Goal: Task Accomplishment & Management: Manage account settings

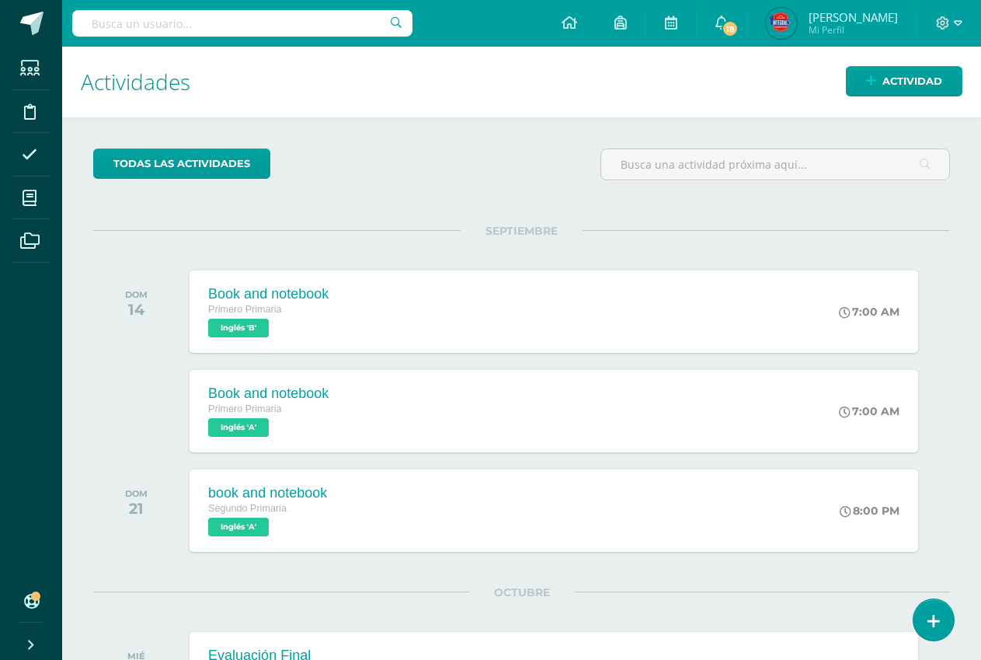
click at [537, 207] on div "todas las Actividades No tienes actividades Échale un vistazo a los demás perío…" at bounding box center [521, 564] width 919 height 894
click at [926, 609] on link at bounding box center [933, 619] width 44 height 45
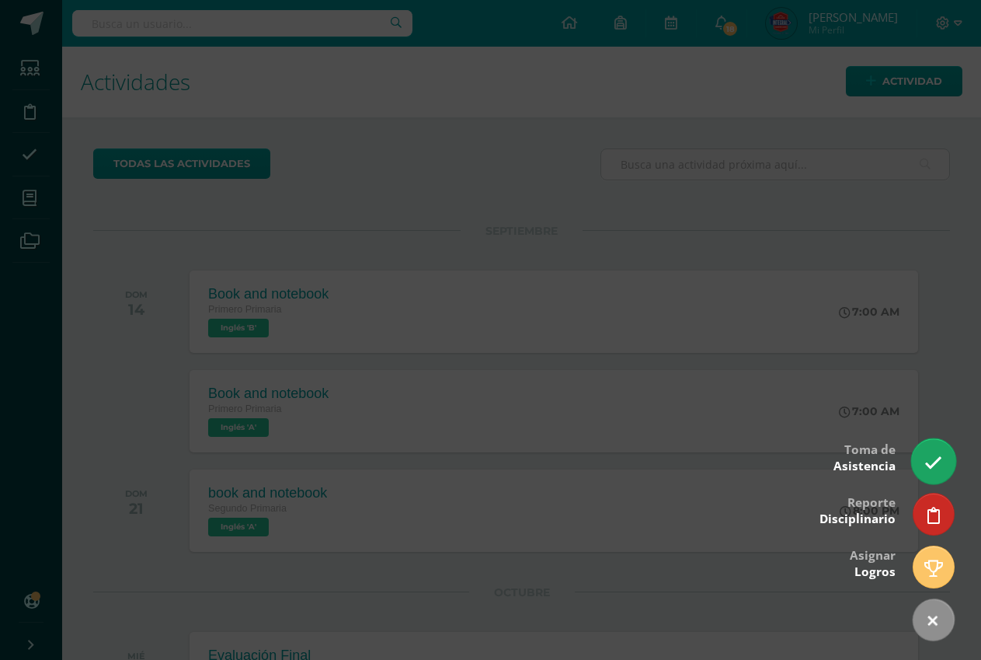
click at [932, 448] on link at bounding box center [933, 460] width 44 height 45
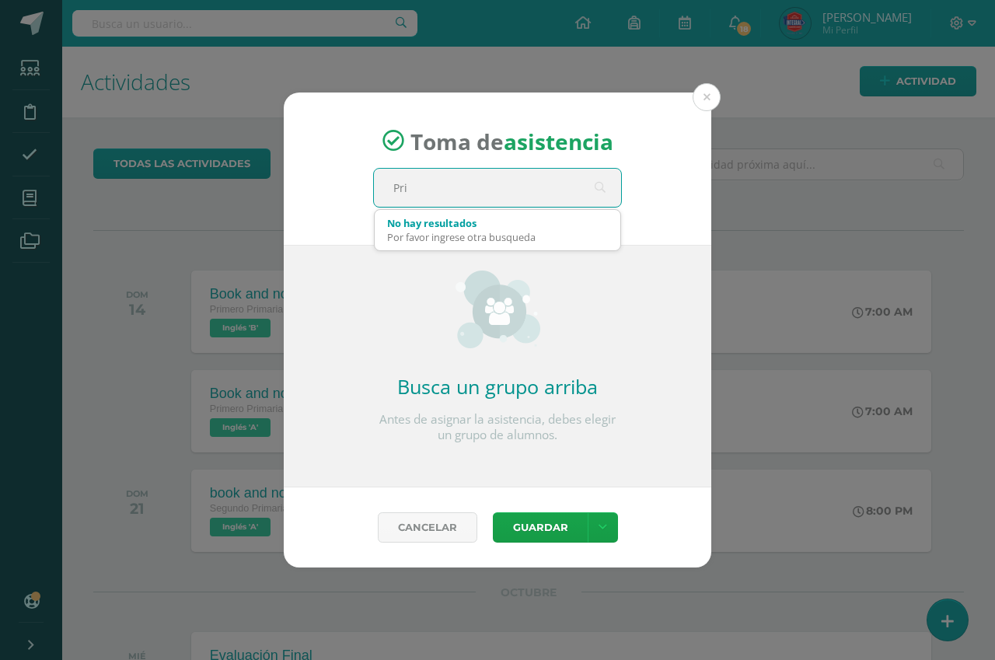
type input "Prim"
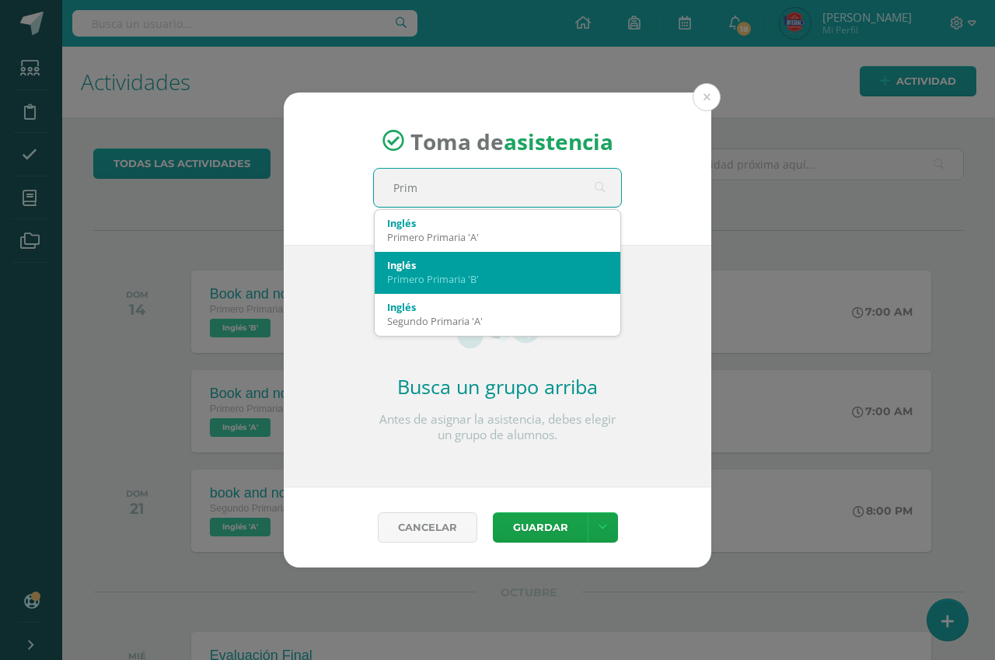
click at [518, 254] on div "Inglés Primero Primaria 'B'" at bounding box center [497, 272] width 221 height 40
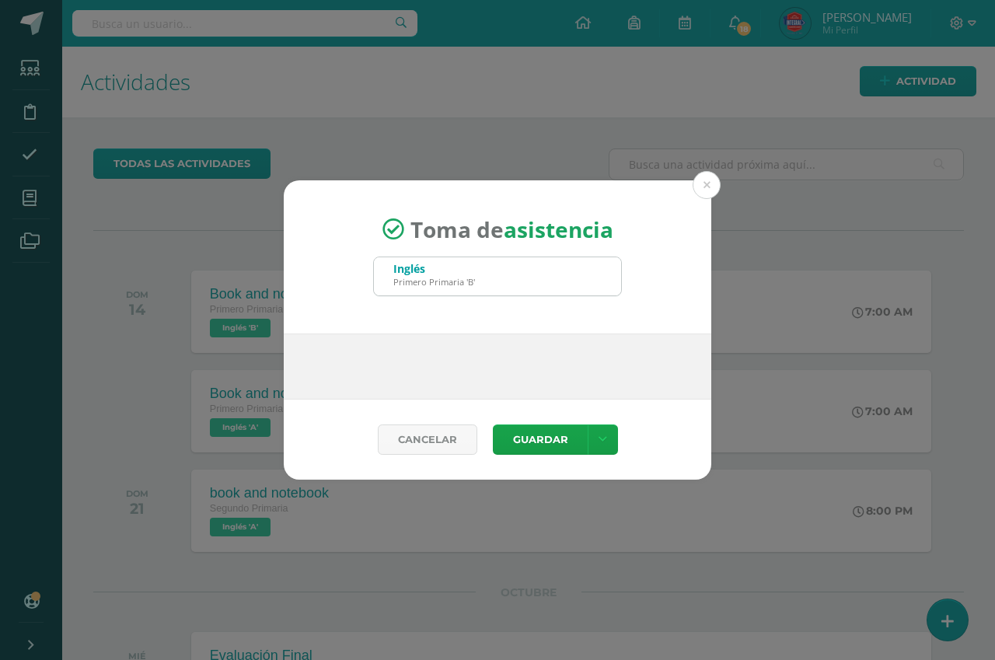
click at [519, 261] on div "Inglés Primero Primaria 'B'" at bounding box center [497, 276] width 247 height 38
click at [715, 180] on div "Toma de asistencia Inglés Primero Primaria 'B' Prim Busca un grupo arriba Antes…" at bounding box center [497, 329] width 982 height 299
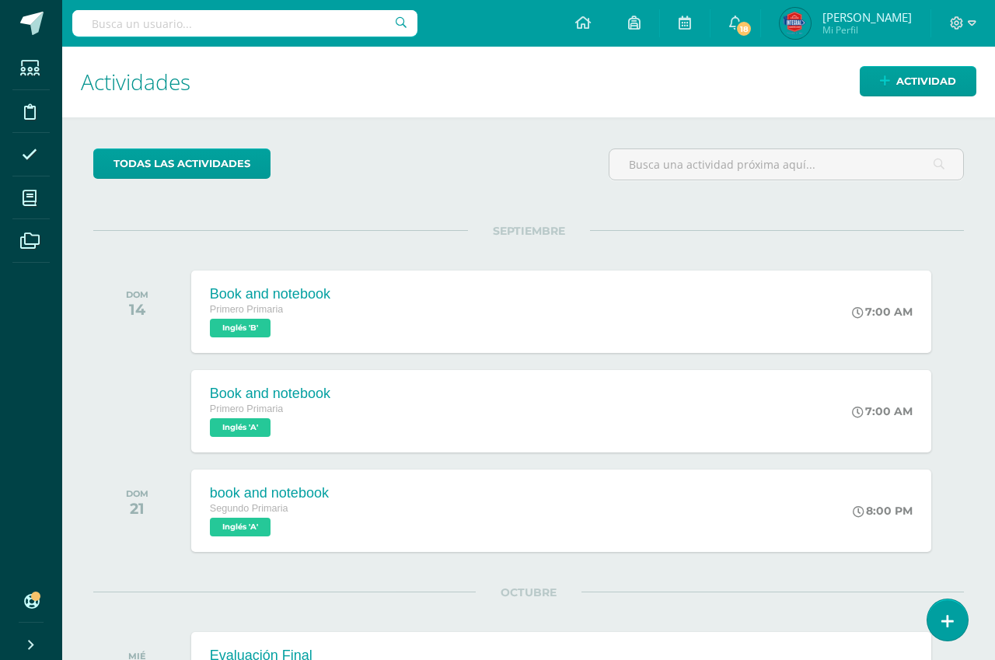
click at [705, 183] on div "Toma de asistencia Inglés Primero Primaria 'B' Prim 2025-09-10 September, 2025 …" at bounding box center [497, 330] width 982 height 587
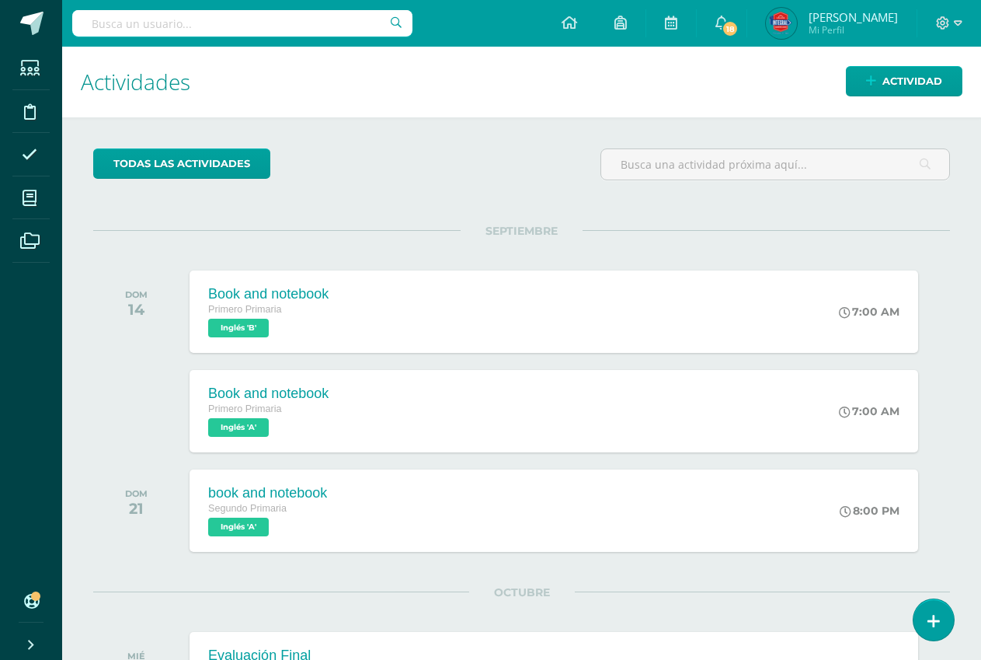
click at [824, 25] on span "Vivian Valeria Mi Perfil" at bounding box center [832, 23] width 138 height 31
click at [849, 22] on span "[PERSON_NAME]" at bounding box center [853, 17] width 89 height 16
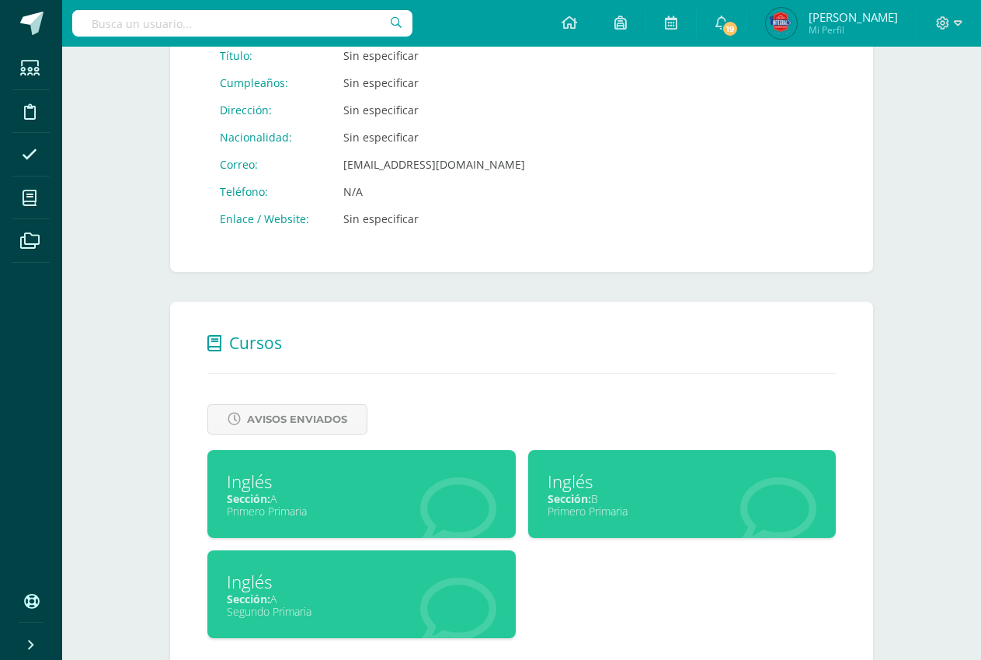
scroll to position [328, 0]
click at [333, 507] on div "Primero Primaria" at bounding box center [362, 511] width 270 height 15
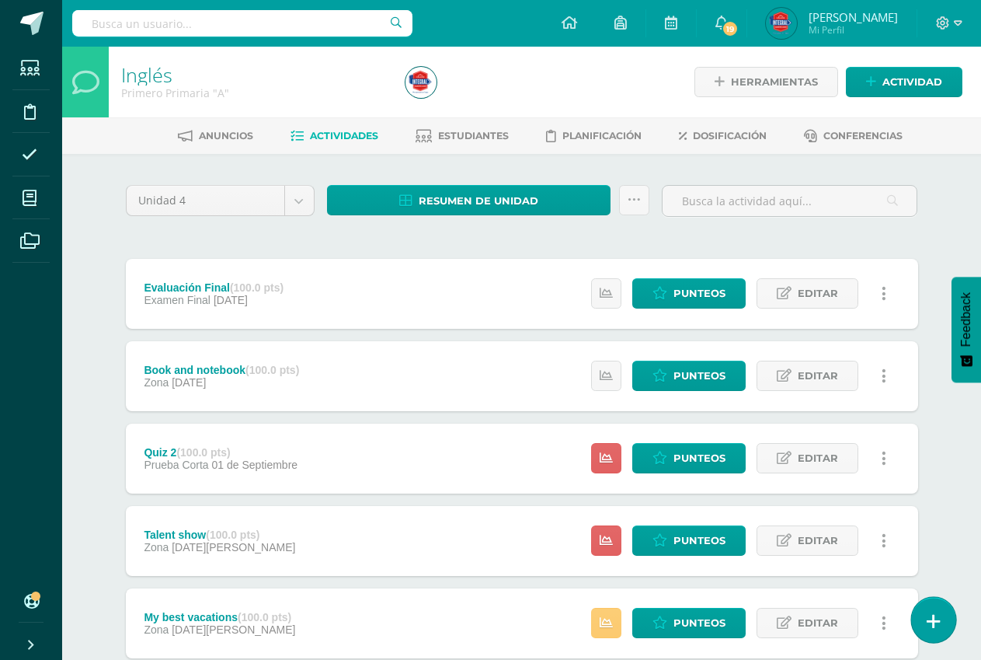
click at [928, 615] on icon at bounding box center [934, 621] width 14 height 18
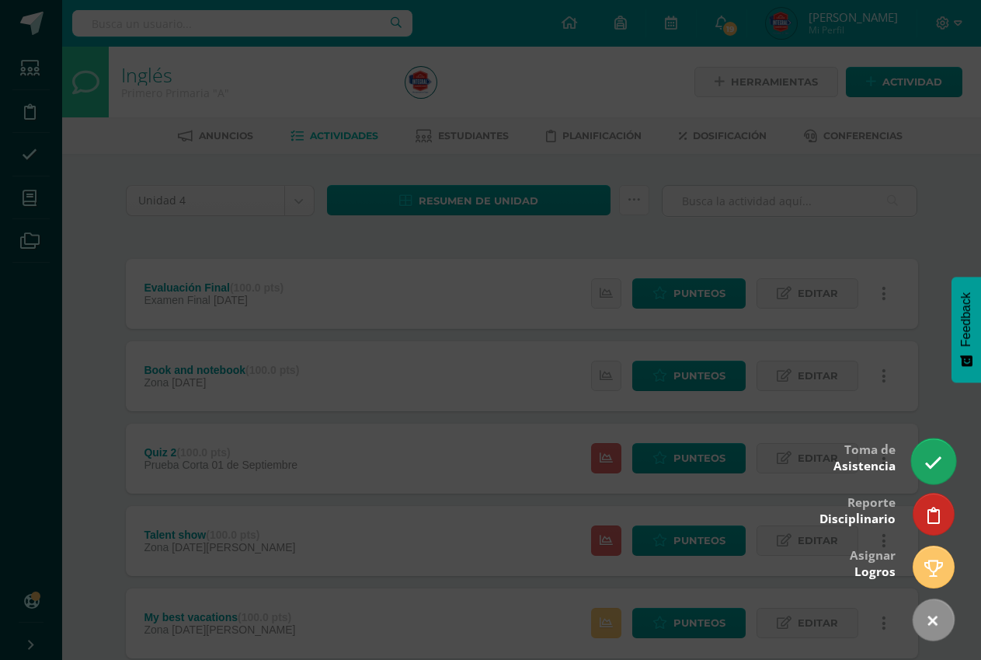
click at [929, 462] on icon at bounding box center [934, 463] width 18 height 18
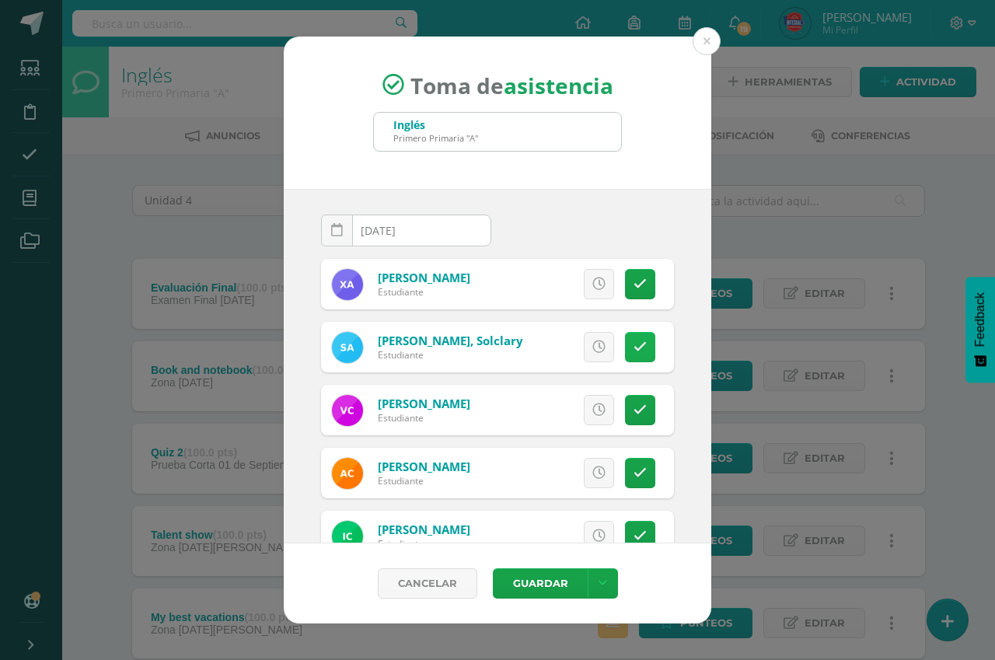
click at [633, 347] on icon at bounding box center [639, 346] width 13 height 13
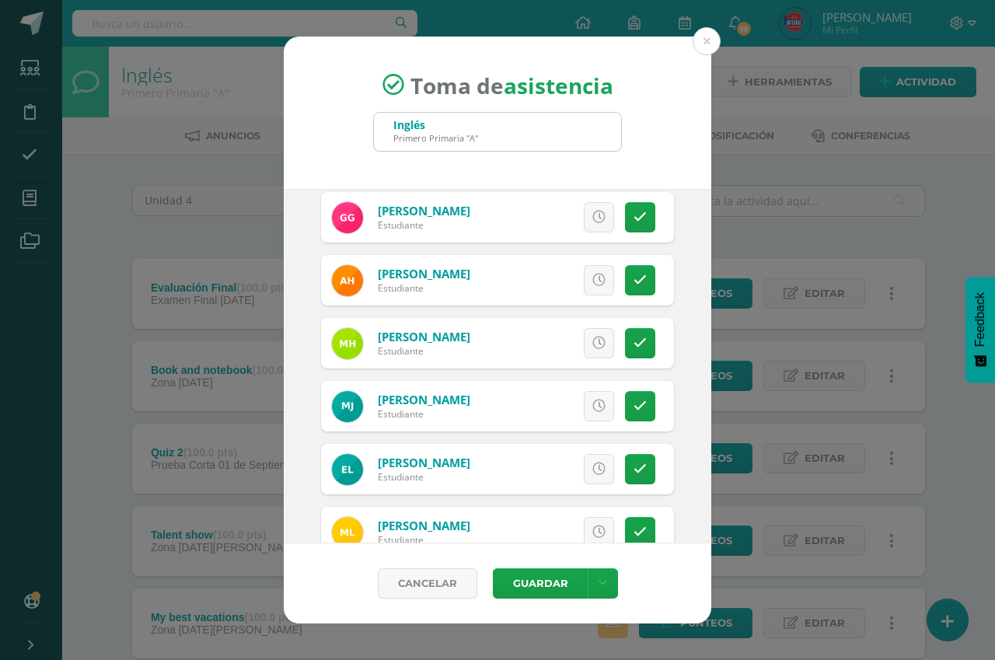
scroll to position [461, 0]
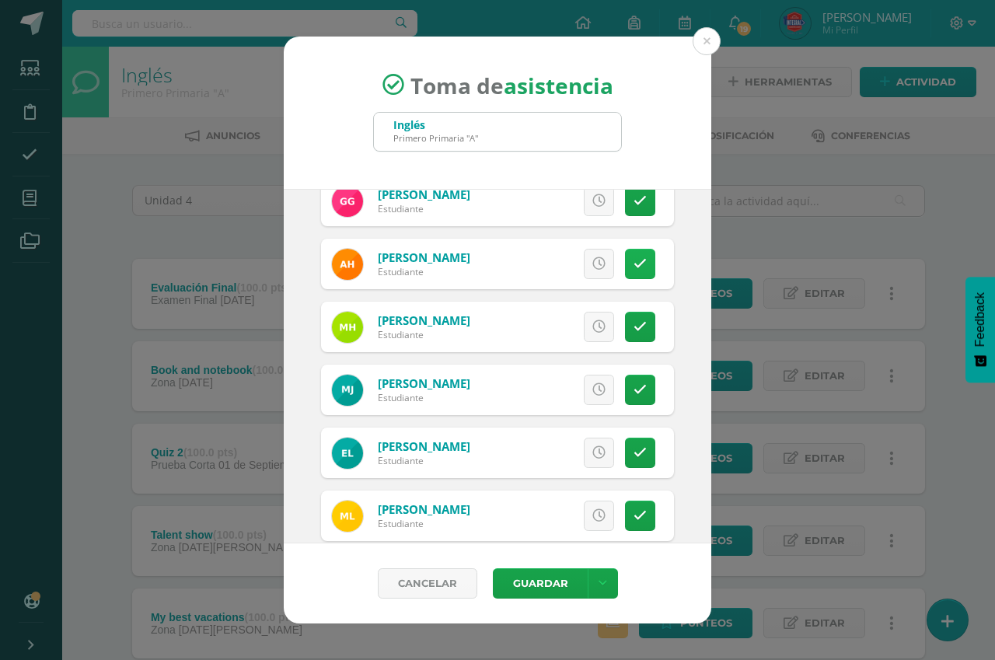
click at [633, 270] on icon at bounding box center [639, 263] width 13 height 13
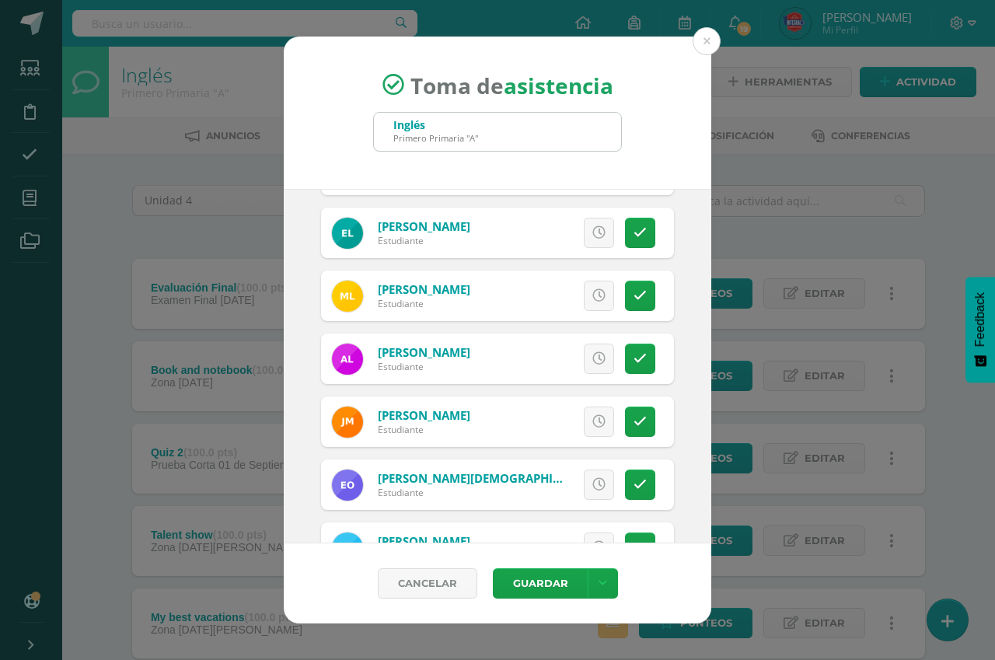
scroll to position [709, 0]
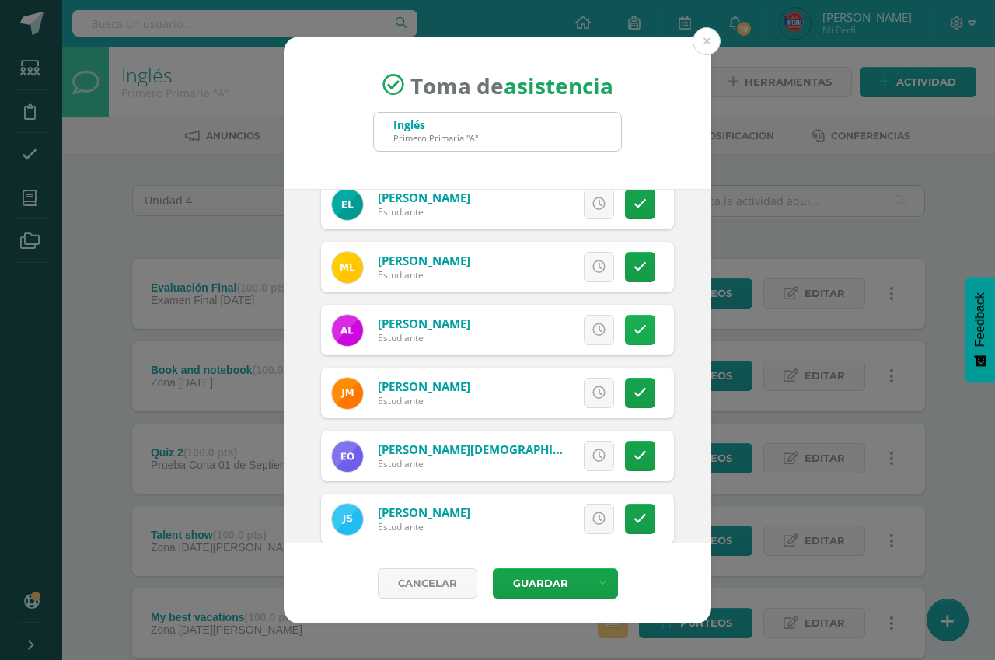
click at [635, 326] on link at bounding box center [640, 330] width 30 height 30
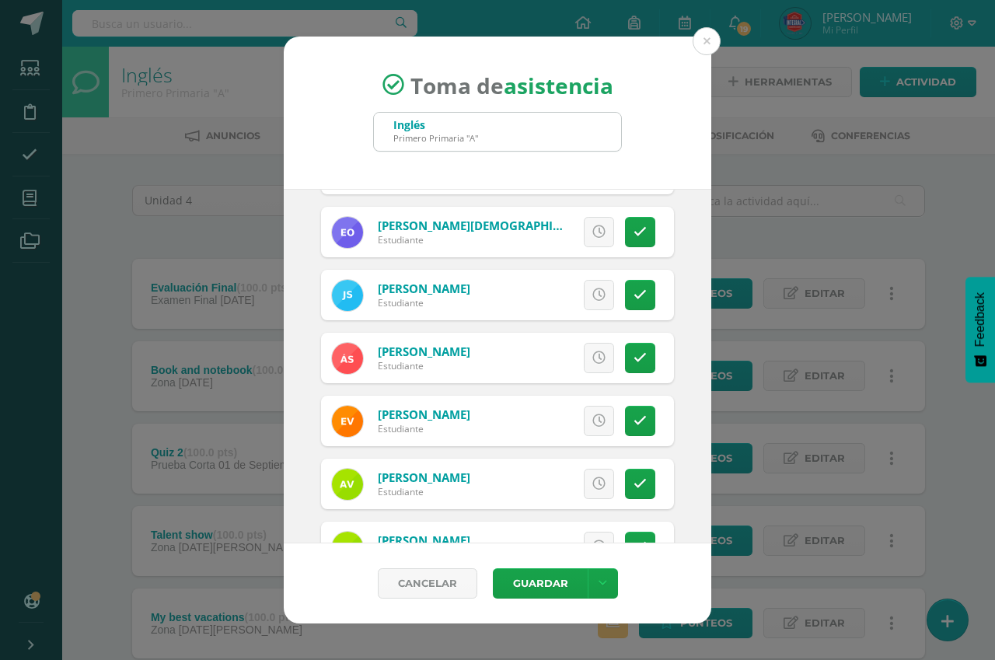
scroll to position [885, 0]
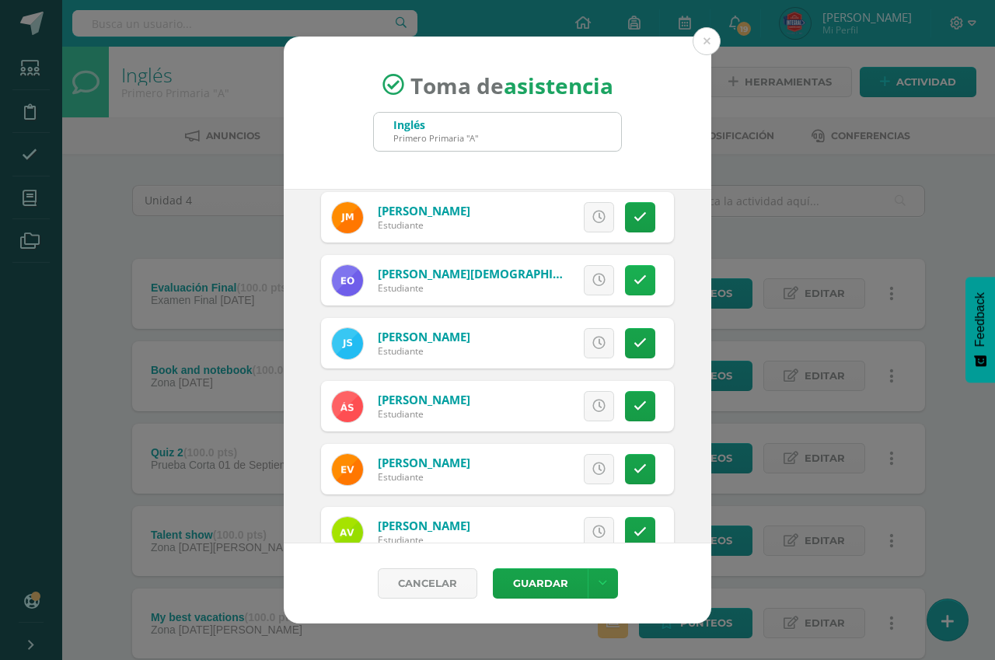
click at [625, 286] on link at bounding box center [640, 280] width 30 height 30
click at [633, 412] on icon at bounding box center [639, 405] width 13 height 13
click at [625, 398] on link at bounding box center [640, 406] width 30 height 30
drag, startPoint x: 627, startPoint y: 340, endPoint x: 621, endPoint y: 319, distance: 22.6
click at [633, 339] on icon at bounding box center [639, 342] width 13 height 13
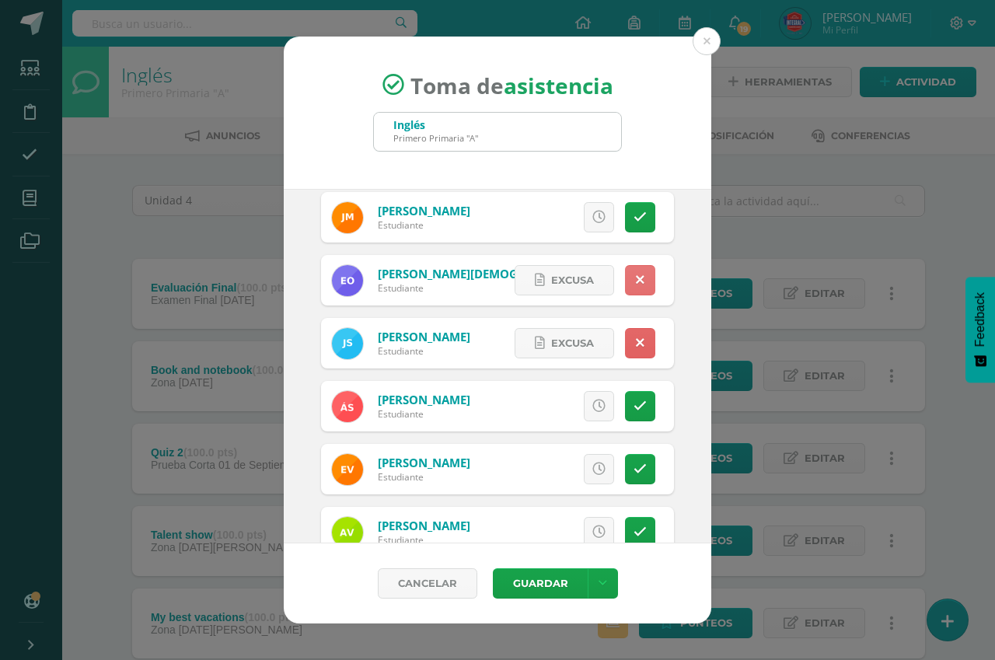
click at [625, 282] on link at bounding box center [640, 280] width 30 height 30
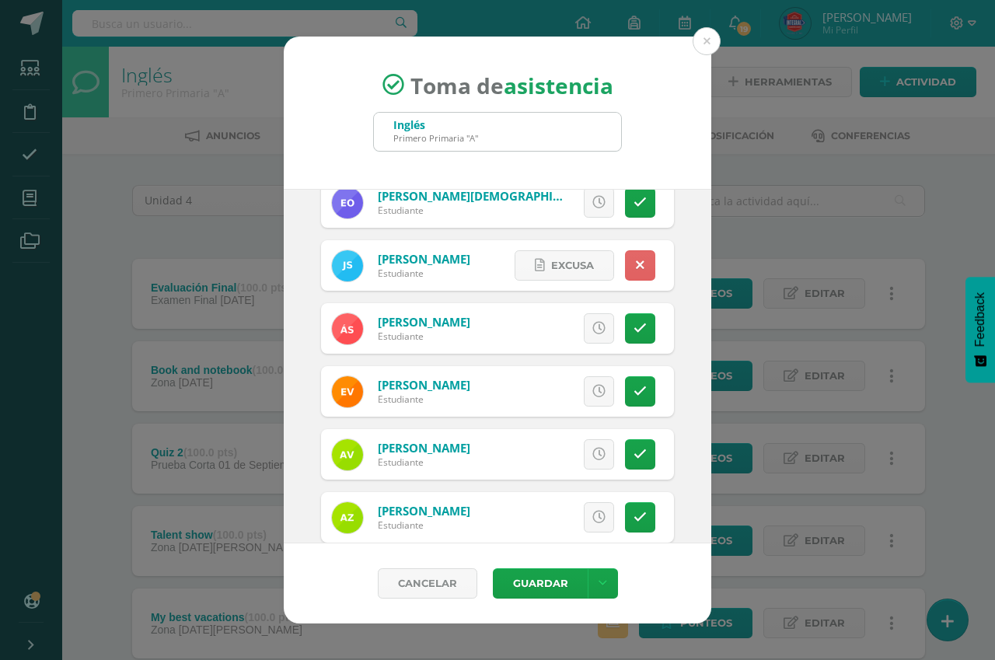
scroll to position [988, 0]
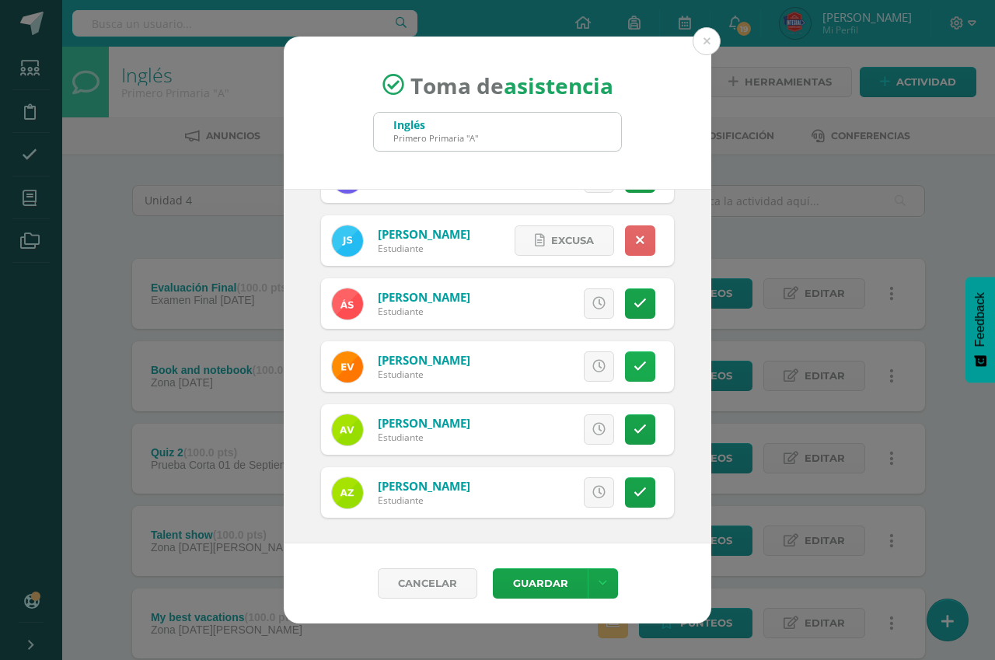
click at [633, 371] on icon at bounding box center [639, 366] width 13 height 13
click at [552, 582] on button "Guardar" at bounding box center [540, 583] width 95 height 30
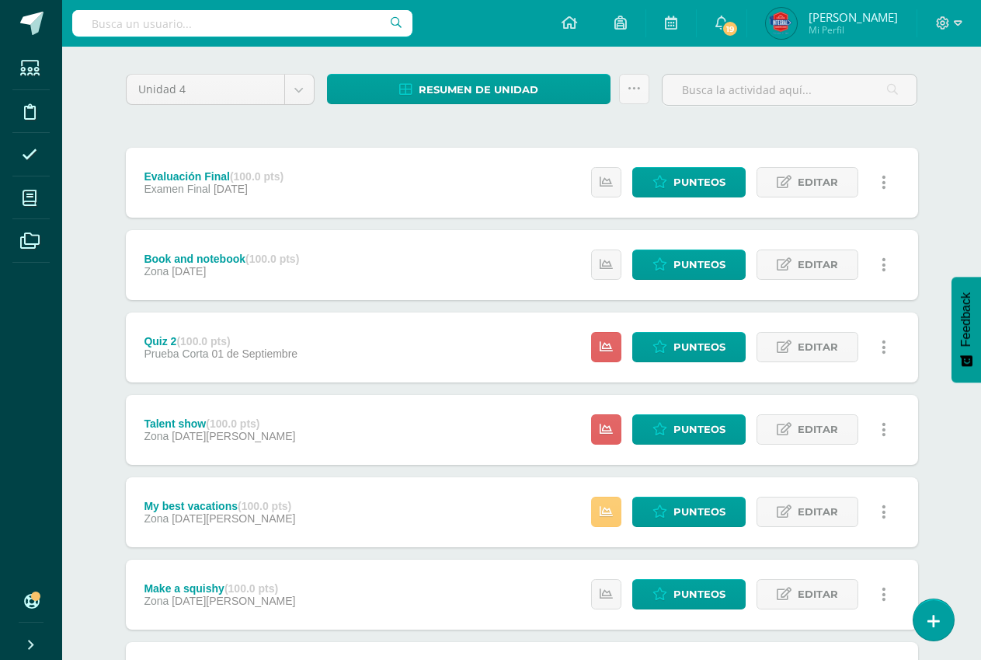
scroll to position [108, 0]
